Goal: Find specific page/section: Find specific page/section

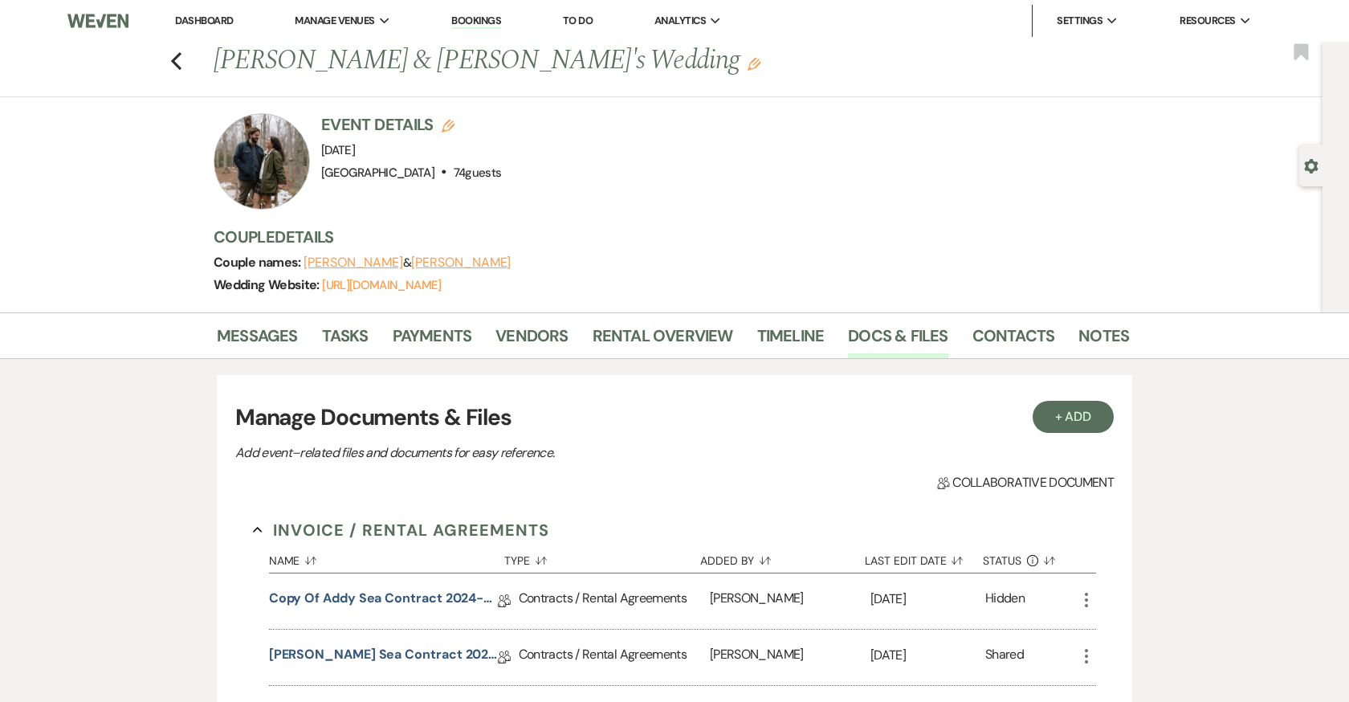
click at [468, 18] on link "Bookings" at bounding box center [476, 21] width 50 height 15
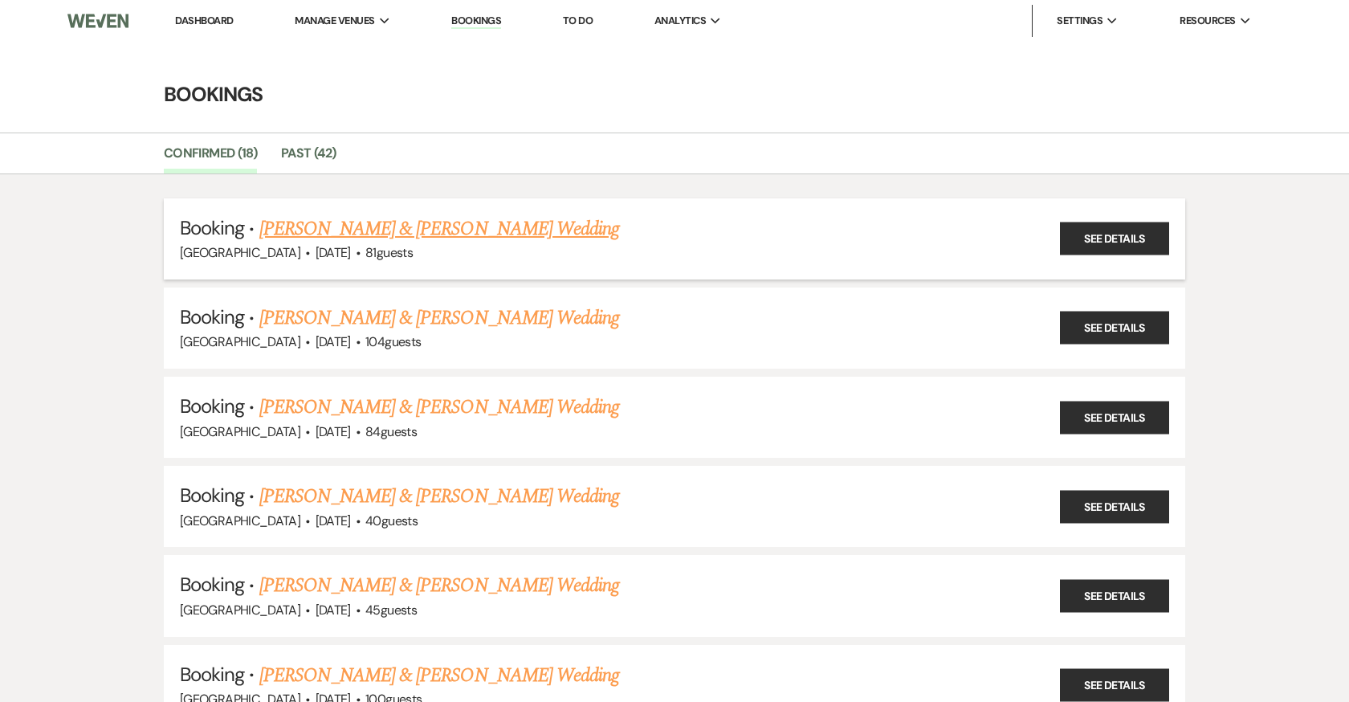
click at [445, 234] on link "[PERSON_NAME] & [PERSON_NAME] Wedding" at bounding box center [439, 228] width 360 height 29
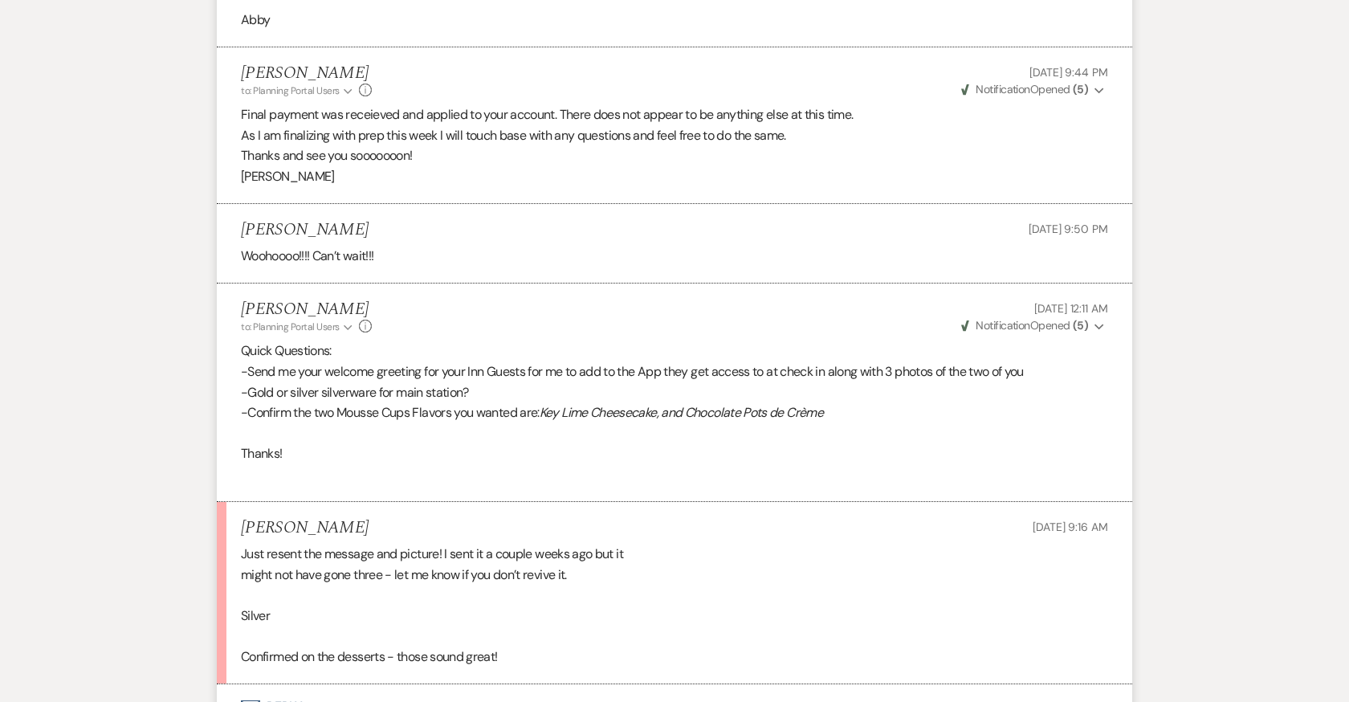
scroll to position [25522, 0]
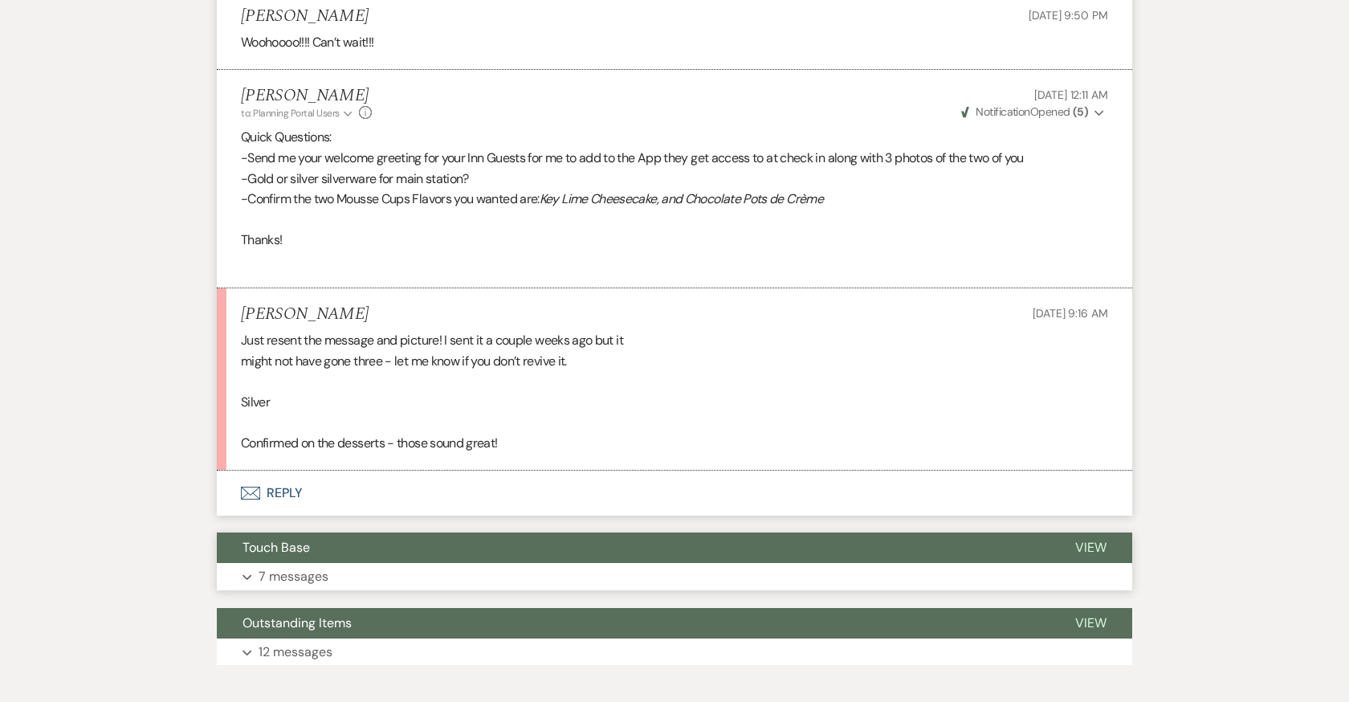
click at [285, 566] on p "7 messages" at bounding box center [293, 576] width 70 height 21
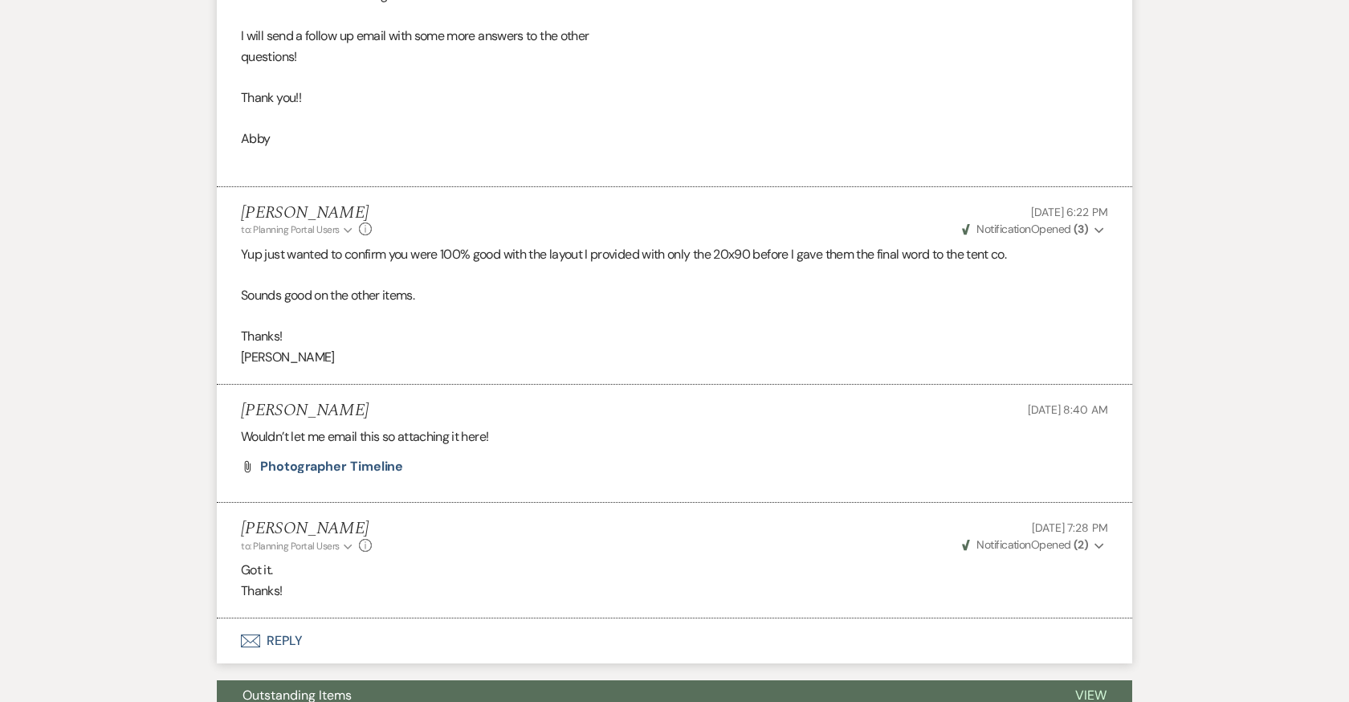
scroll to position [27197, 0]
